Goal: Check status

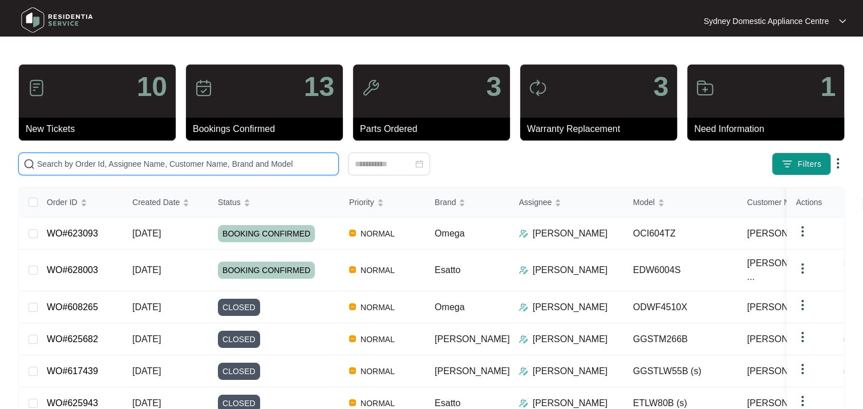
click at [100, 164] on input "text" at bounding box center [185, 163] width 297 height 13
click at [292, 169] on input "text" at bounding box center [185, 163] width 297 height 13
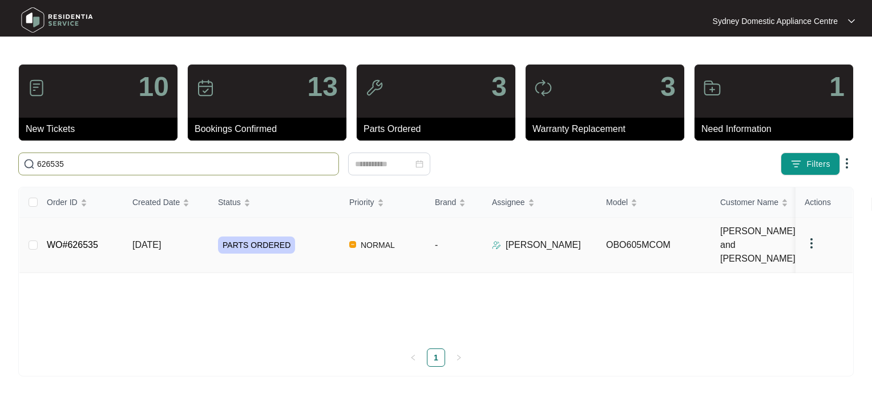
type input "626535"
click at [265, 236] on span "PARTS ORDERED" at bounding box center [256, 244] width 77 height 17
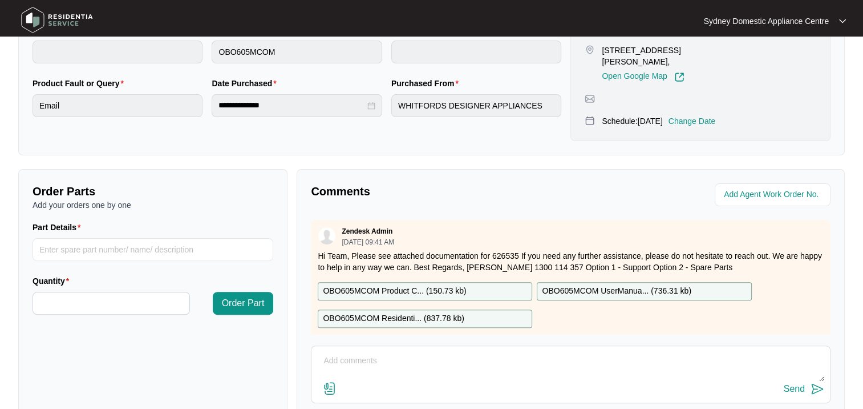
scroll to position [347, 0]
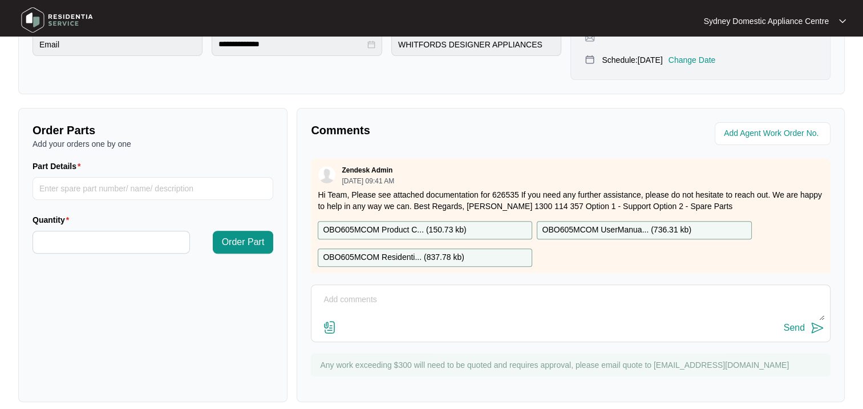
click at [322, 291] on textarea at bounding box center [570, 305] width 507 height 30
paste textarea "957981825030144"
type textarea "Job Completed and invoice sent to work orders email. Serial Number 957981825030…"
click at [327, 320] on img at bounding box center [330, 327] width 14 height 14
click at [0, 0] on input "file" at bounding box center [0, 0] width 0 height 0
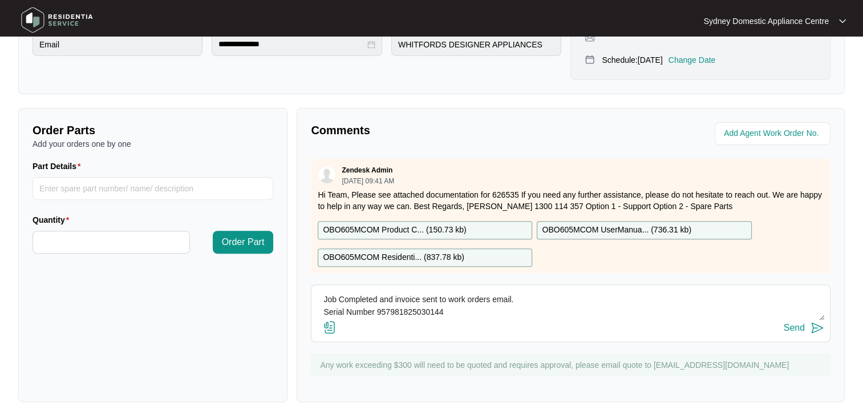
click at [325, 320] on img at bounding box center [330, 327] width 14 height 14
click at [0, 0] on input "file" at bounding box center [0, 0] width 0 height 0
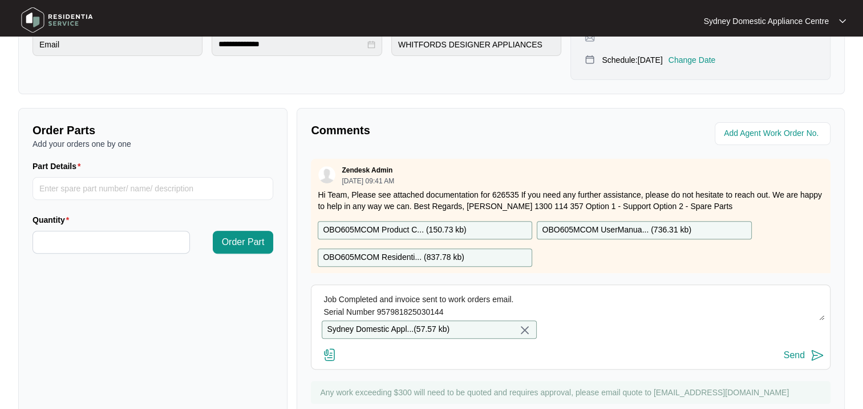
click at [797, 354] on div "Send" at bounding box center [794, 355] width 21 height 10
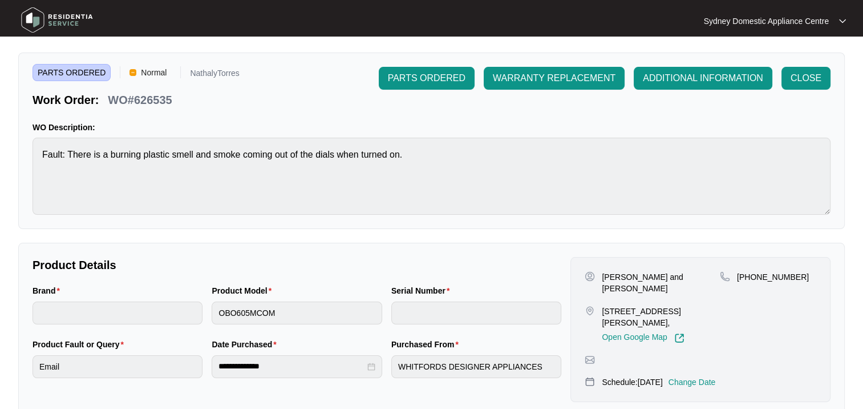
scroll to position [0, 0]
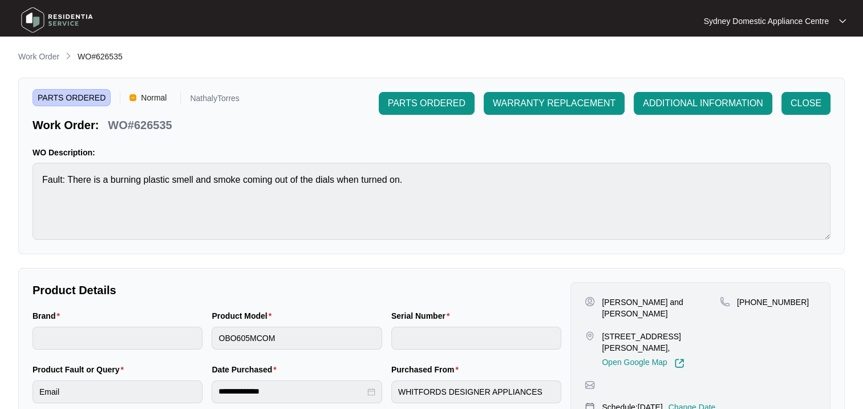
click at [796, 110] on span "CLOSE" at bounding box center [806, 103] width 31 height 14
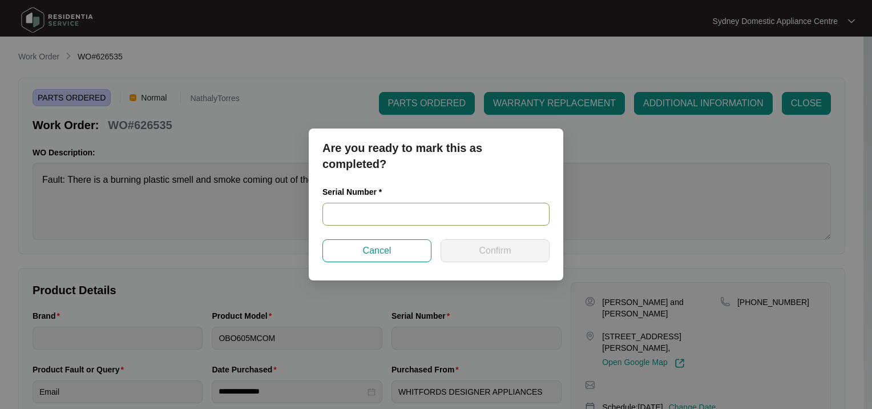
click at [386, 215] on input "text" at bounding box center [435, 214] width 227 height 23
paste input "957981825030144"
type input "957981825030144"
click at [459, 256] on button "Confirm" at bounding box center [494, 250] width 109 height 23
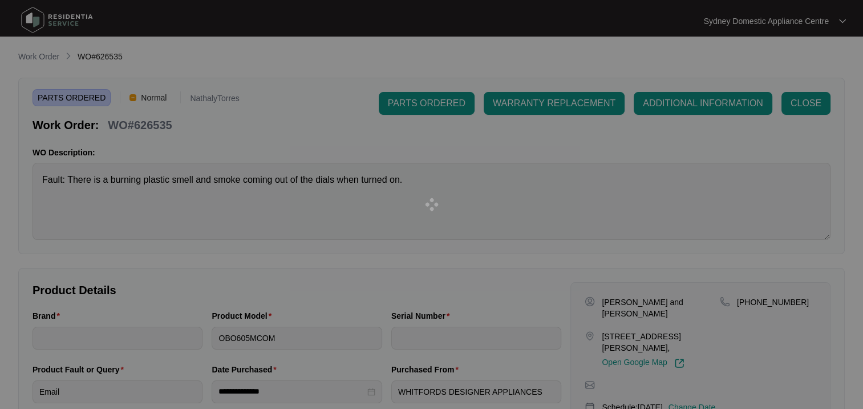
type input "957981825030144"
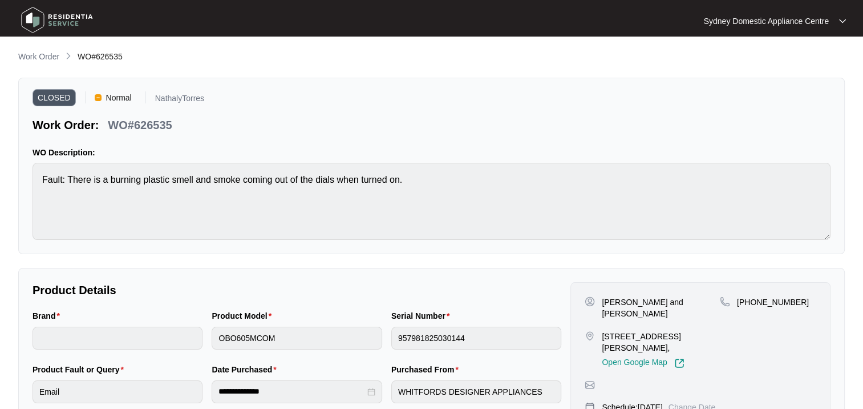
click at [33, 59] on p "Work Order" at bounding box center [38, 56] width 41 height 11
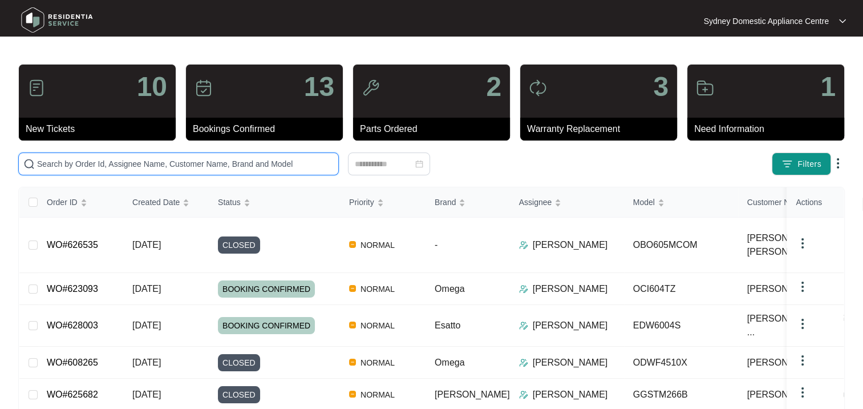
click at [110, 168] on input "text" at bounding box center [185, 163] width 297 height 13
paste input "625943"
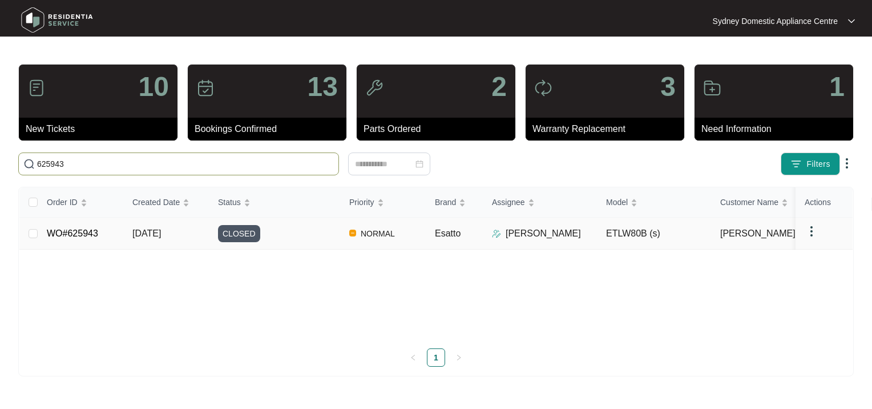
type input "625943"
click at [280, 234] on div "CLOSED" at bounding box center [279, 233] width 122 height 17
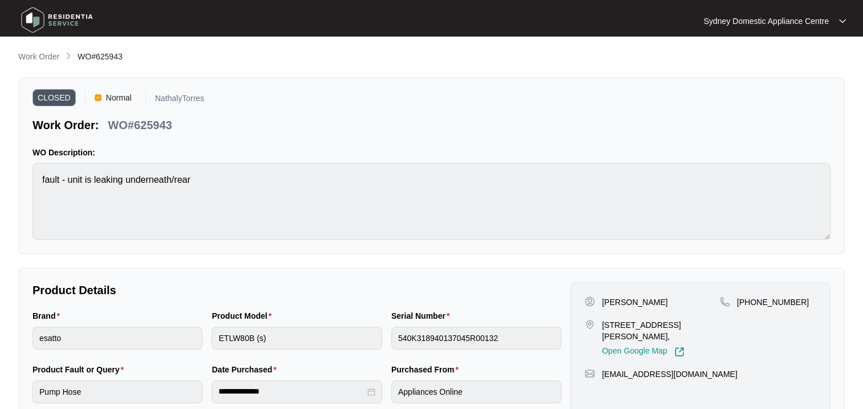
click at [47, 54] on p "Work Order" at bounding box center [38, 56] width 41 height 11
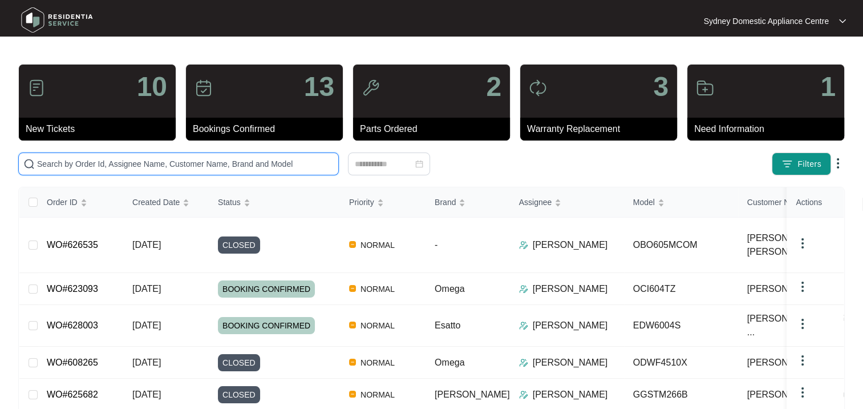
click at [101, 161] on input "text" at bounding box center [185, 163] width 297 height 13
paste input "624389"
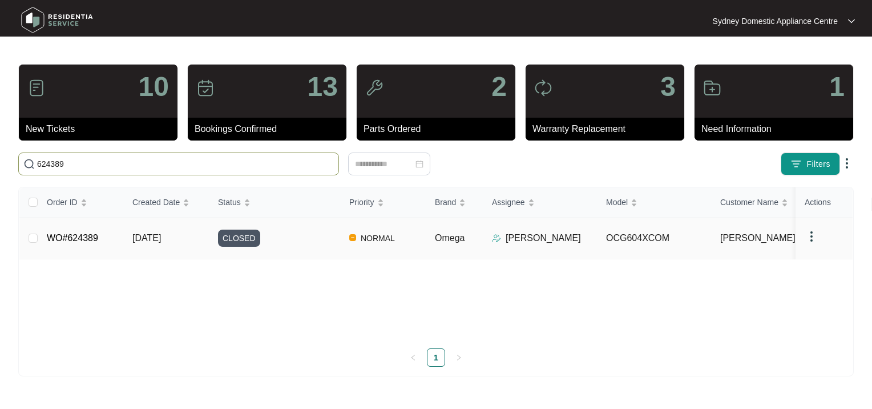
type input "624389"
